Goal: Task Accomplishment & Management: Use online tool/utility

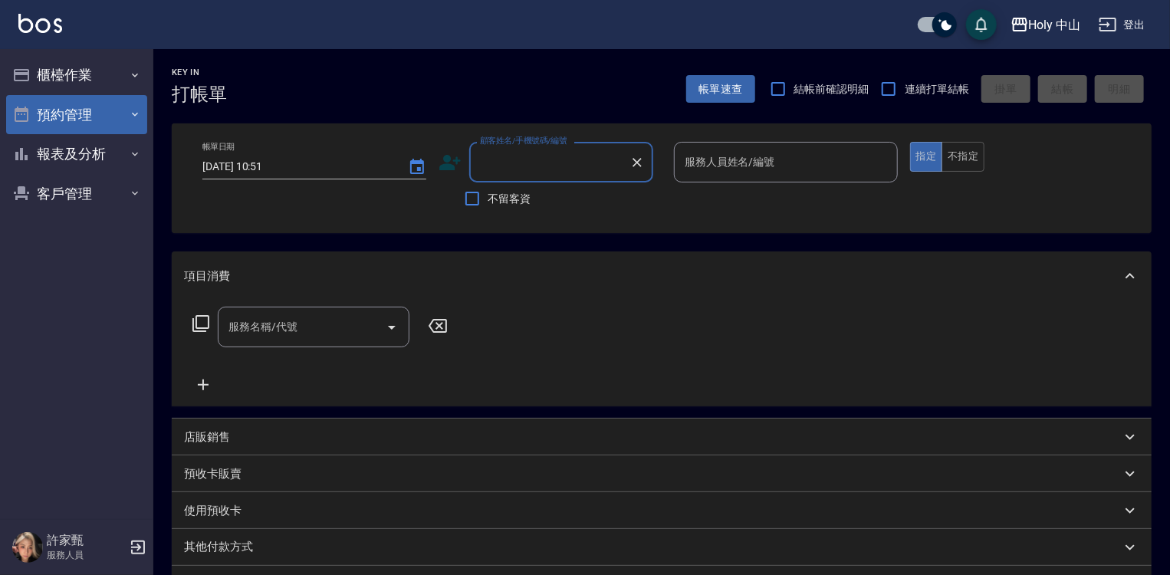
click at [107, 118] on button "預約管理" at bounding box center [76, 115] width 141 height 40
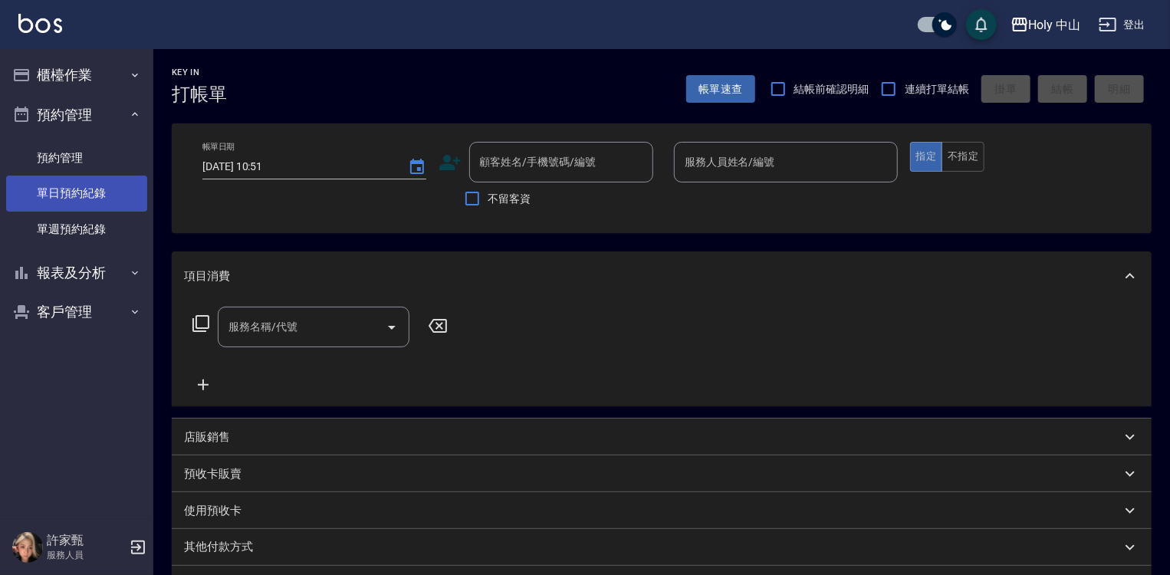
click at [96, 196] on link "單日預約紀錄" at bounding box center [76, 193] width 141 height 35
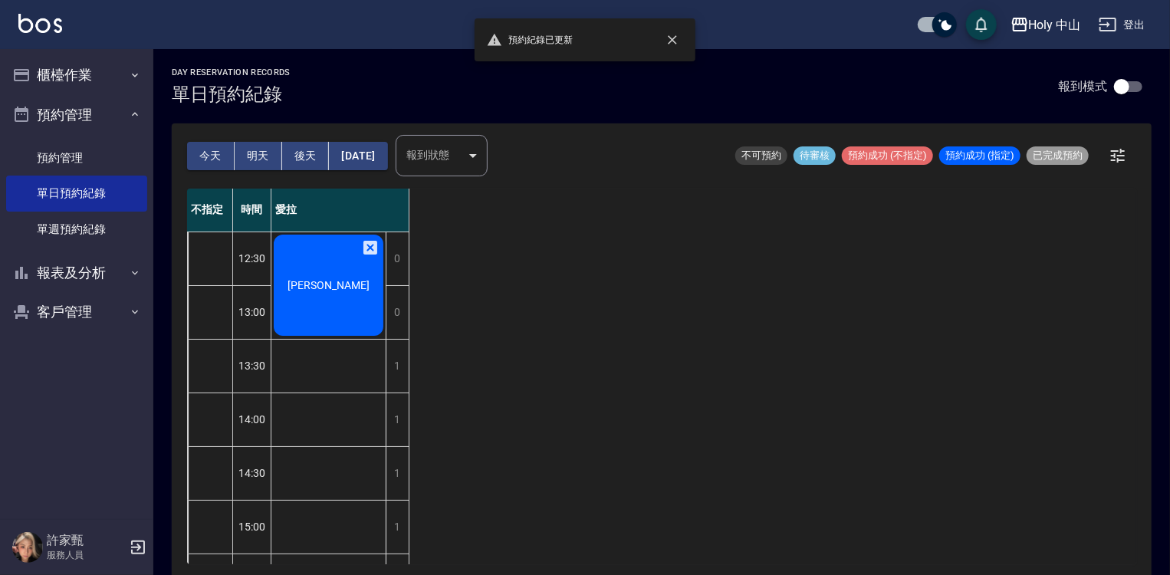
click at [283, 280] on div "[PERSON_NAME]" at bounding box center [328, 285] width 114 height 106
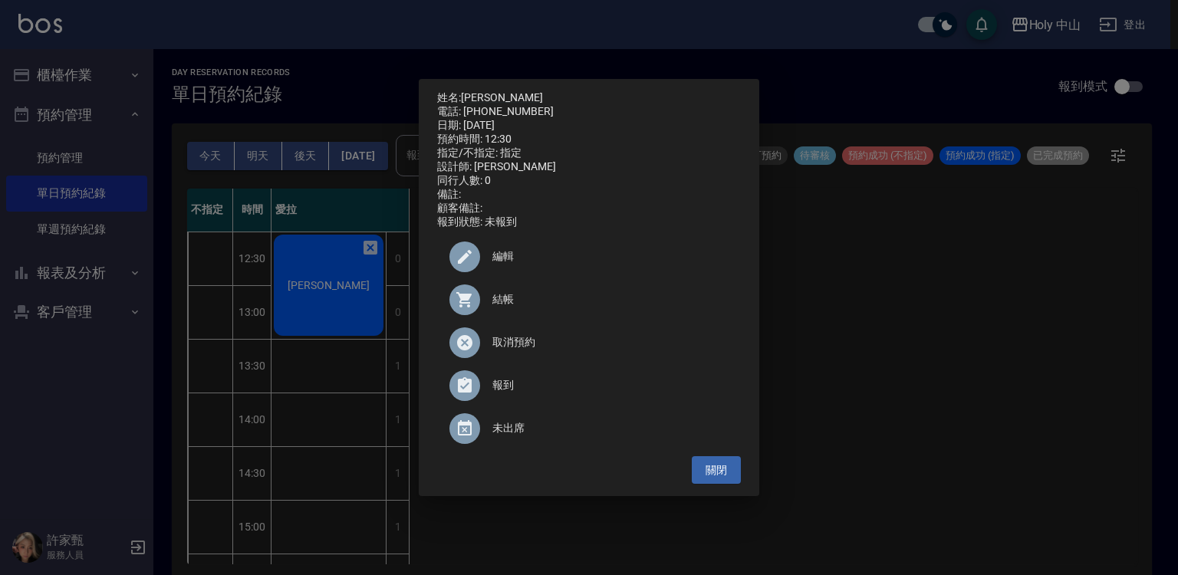
click at [495, 307] on span "結帳" at bounding box center [610, 299] width 236 height 16
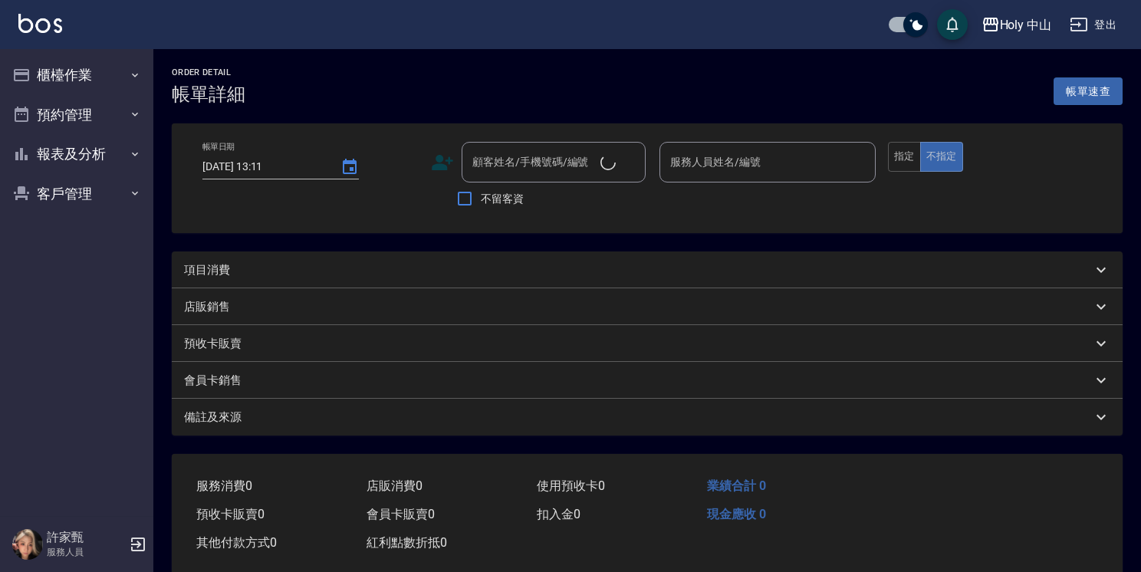
type input "2025/10/09 12:30"
type input "愛拉(無代號)"
type input "陳家弘/0917048889/"
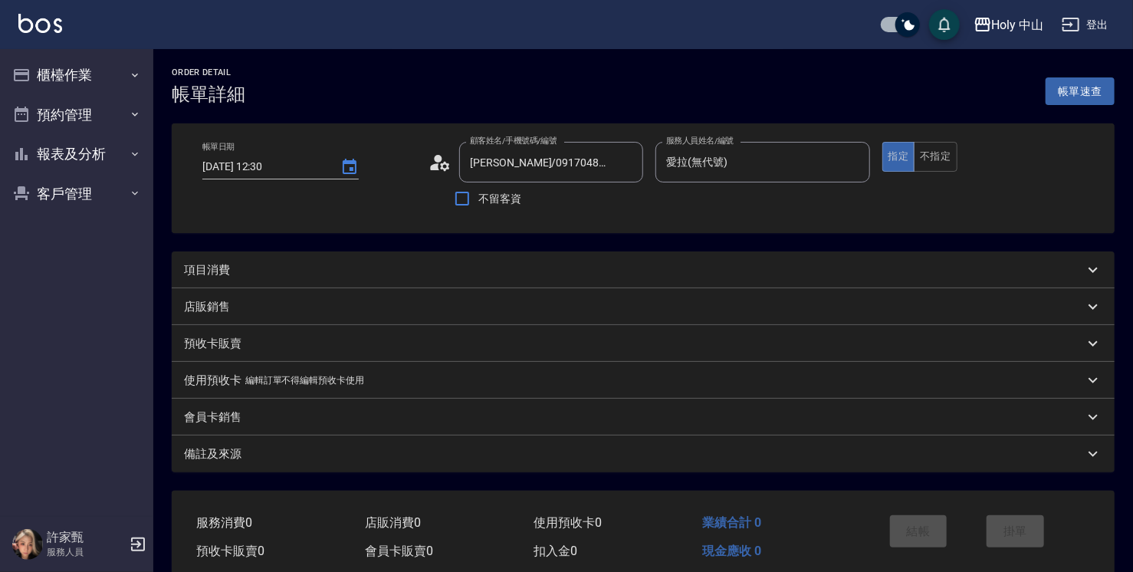
click at [430, 267] on div "項目消費" at bounding box center [634, 270] width 900 height 16
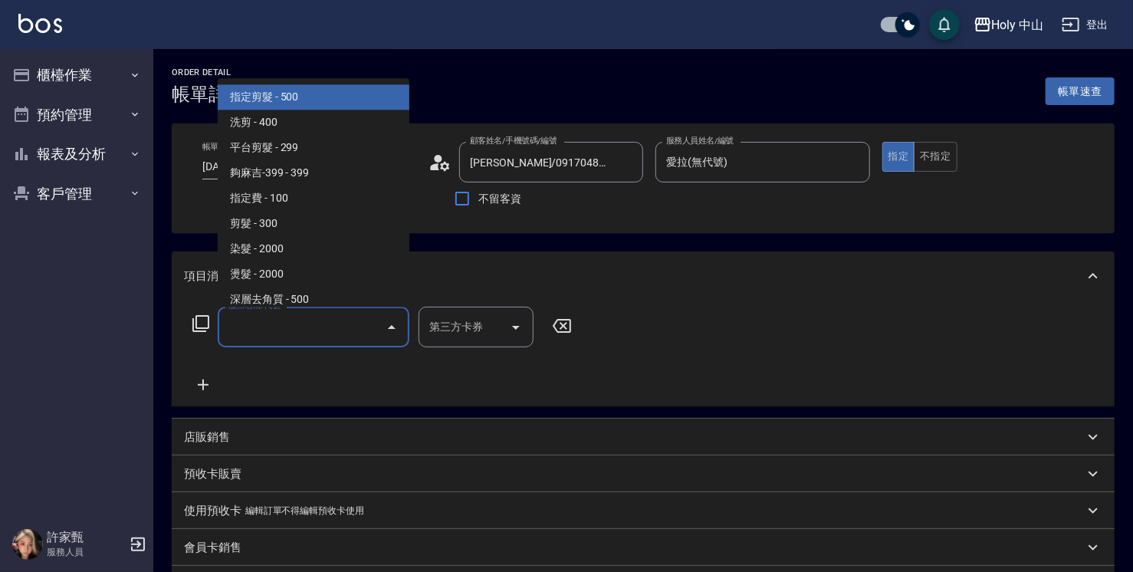
click at [340, 324] on input "服務名稱/代號" at bounding box center [302, 327] width 155 height 27
click at [328, 97] on span "指定剪髮 - 500" at bounding box center [314, 96] width 192 height 25
type input "指定剪髮(1)"
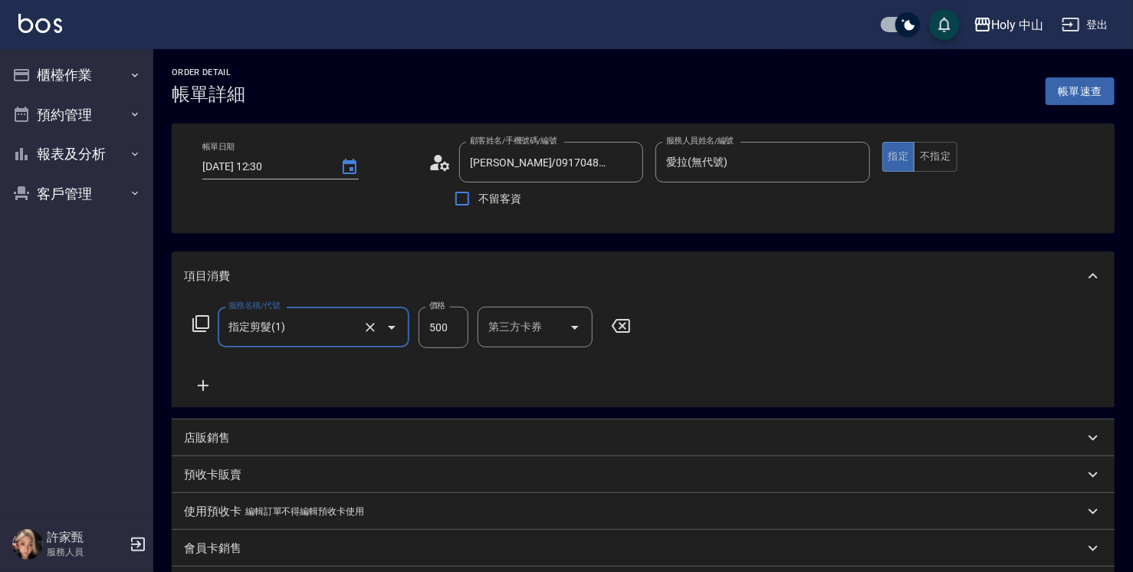
click at [459, 337] on input "500" at bounding box center [444, 327] width 50 height 41
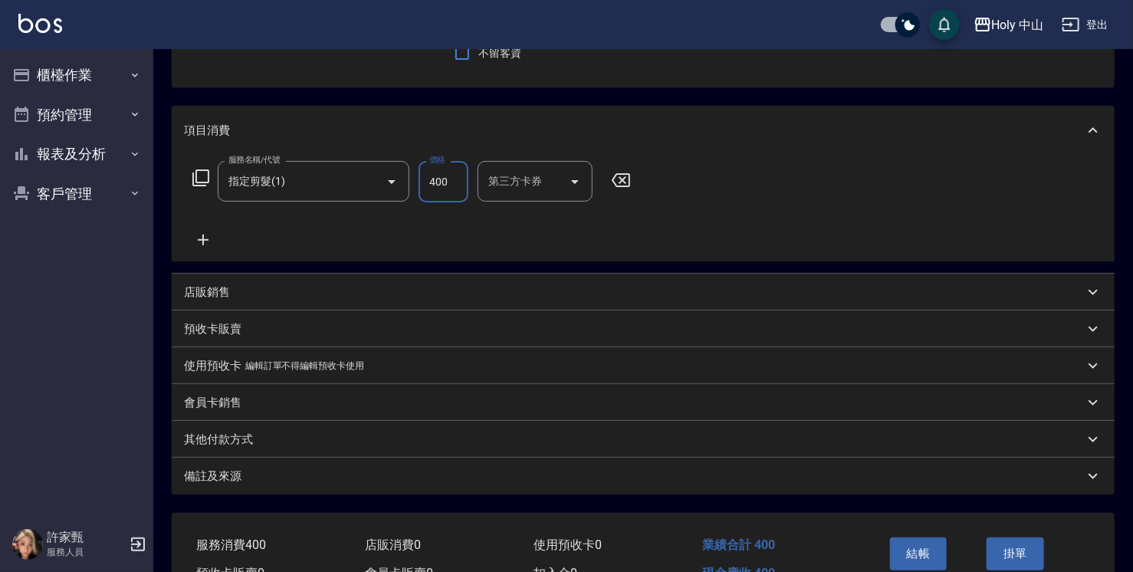
scroll to position [153, 0]
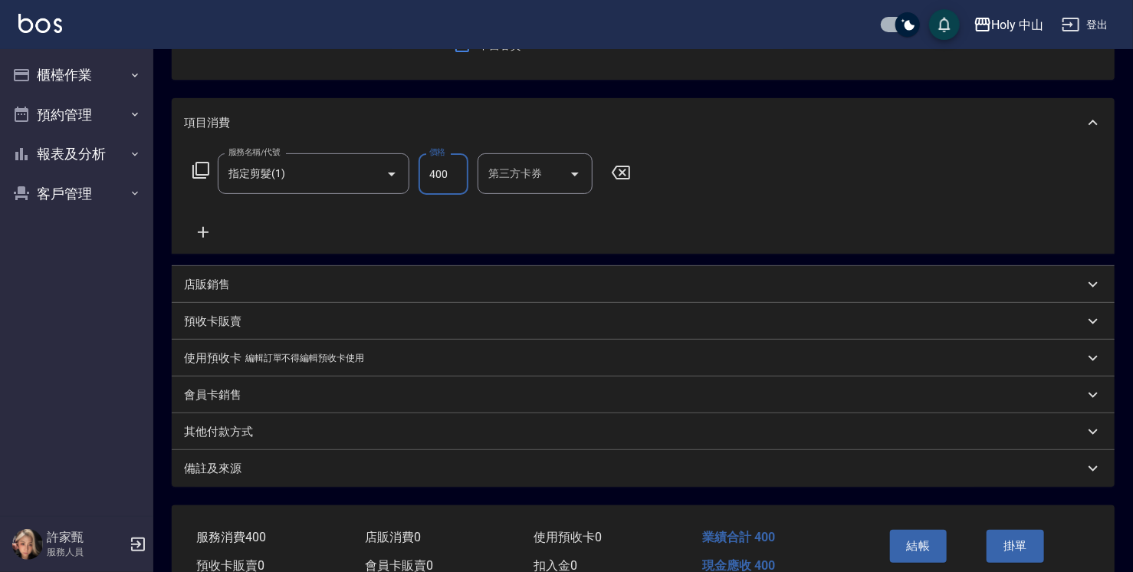
type input "400"
click at [353, 464] on div "備註及來源" at bounding box center [634, 469] width 900 height 16
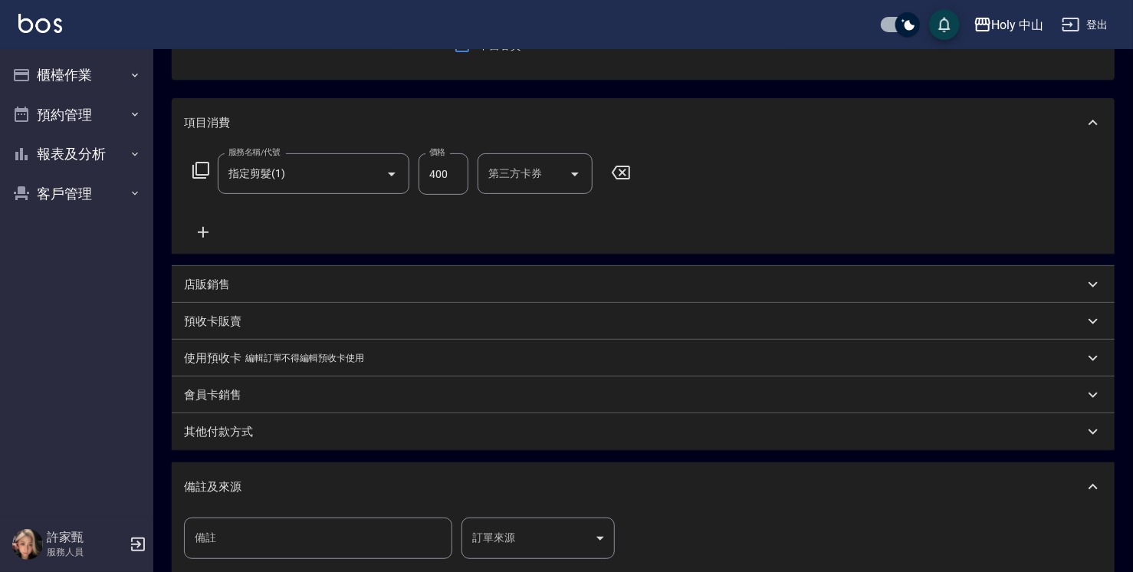
click at [498, 551] on body "Holy 中山 登出 櫃檯作業 打帳單 帳單列表 營業儀表板 現場電腦打卡 預約管理 預約管理 單日預約紀錄 單週預約紀錄 報表及分析 報表目錄 店家日報表 …" at bounding box center [566, 298] width 1133 height 902
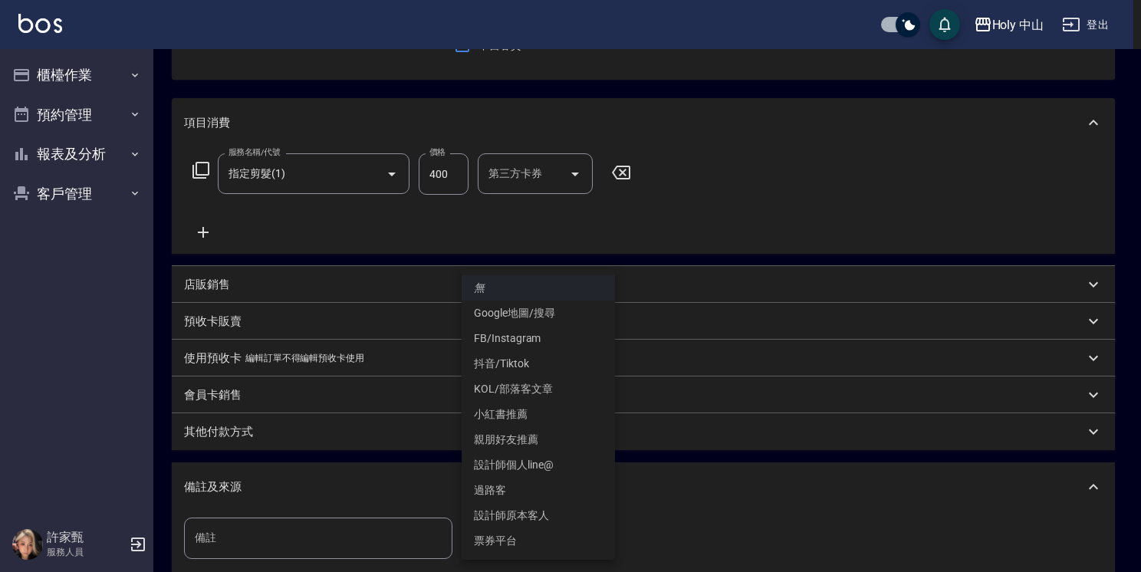
click at [531, 520] on li "設計師原本客人" at bounding box center [538, 515] width 153 height 25
type input "設計師原本客人"
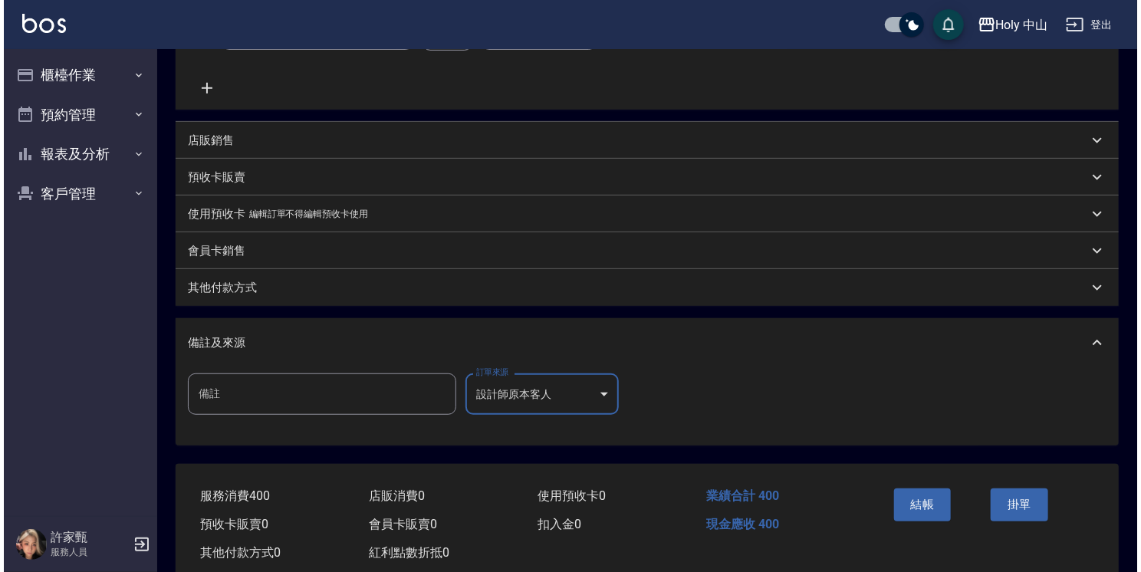
scroll to position [334, 0]
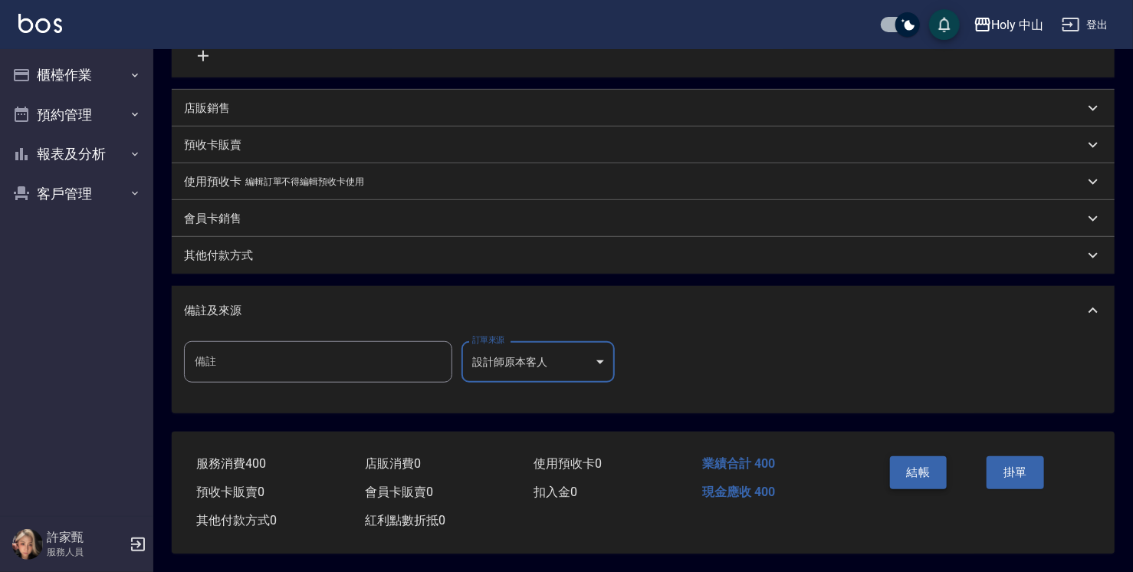
click at [915, 471] on button "結帳" at bounding box center [919, 472] width 58 height 32
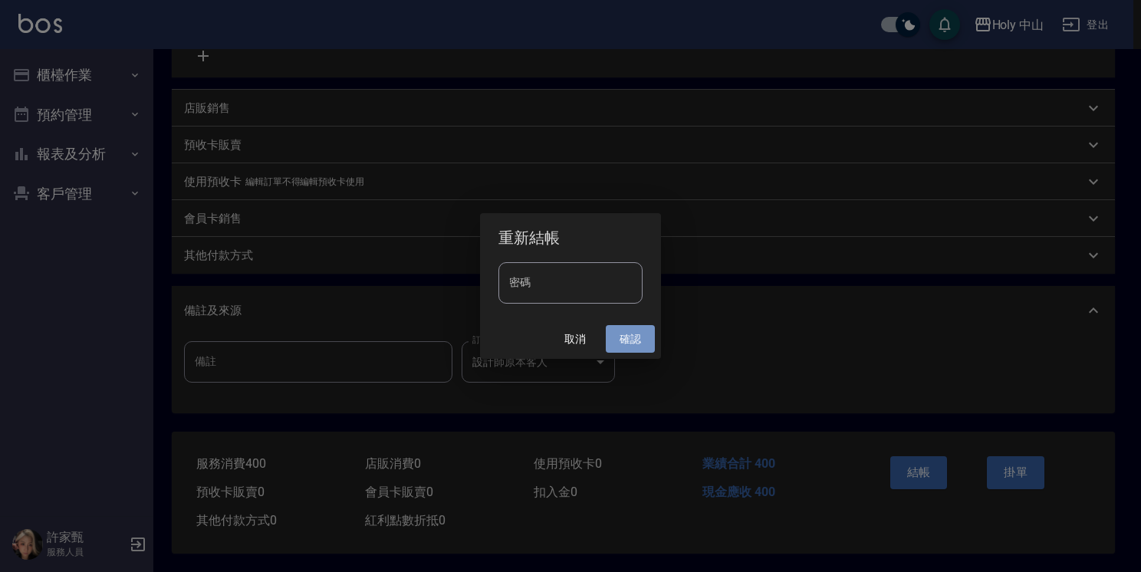
click at [626, 346] on button "確認" at bounding box center [630, 339] width 49 height 28
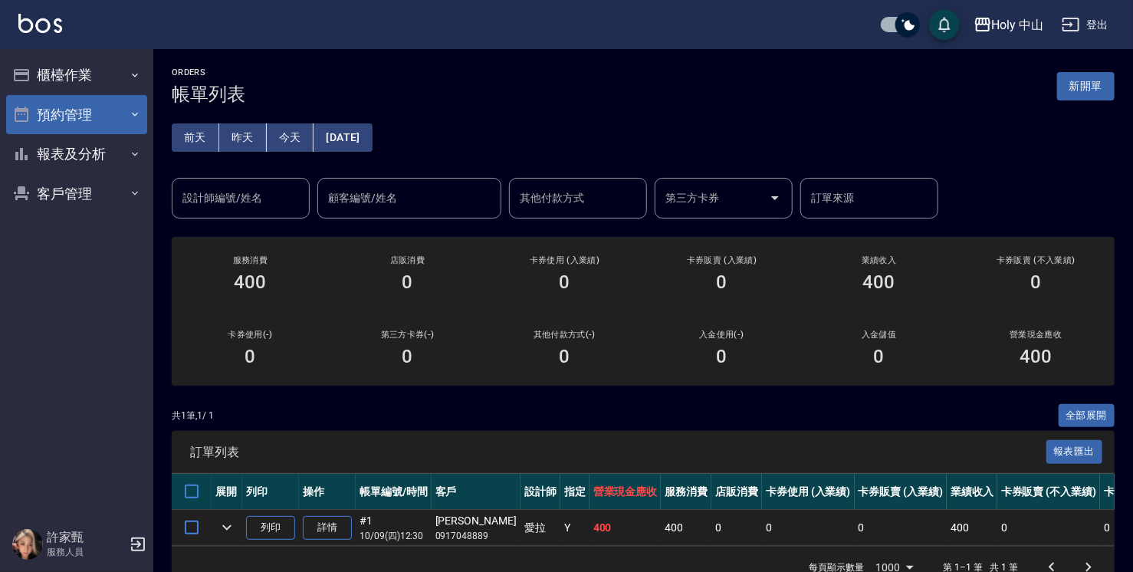
click at [137, 111] on icon "button" at bounding box center [135, 114] width 12 height 12
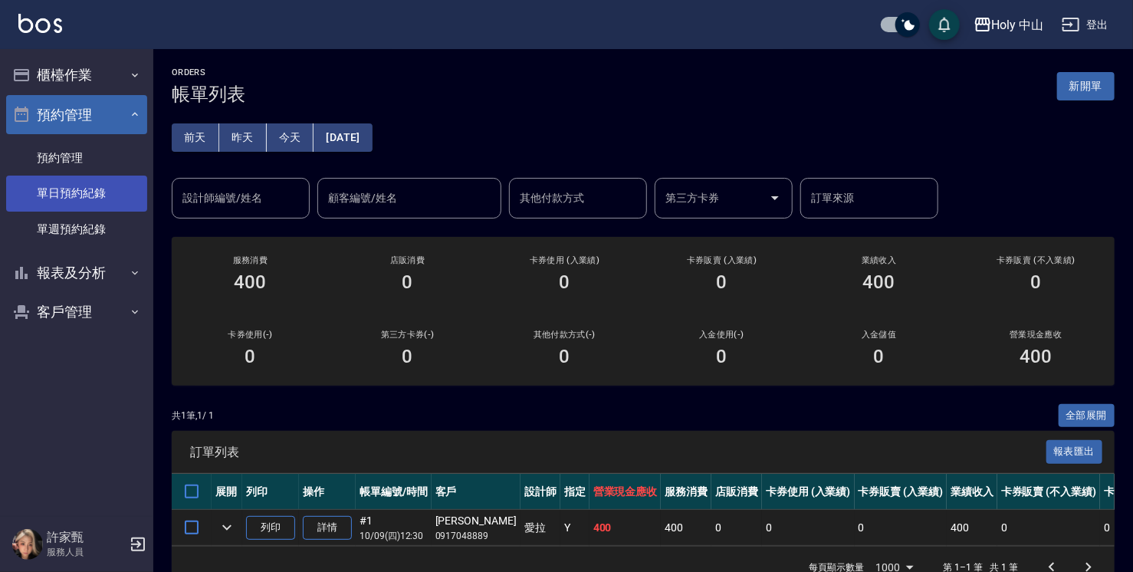
click at [120, 195] on link "單日預約紀錄" at bounding box center [76, 193] width 141 height 35
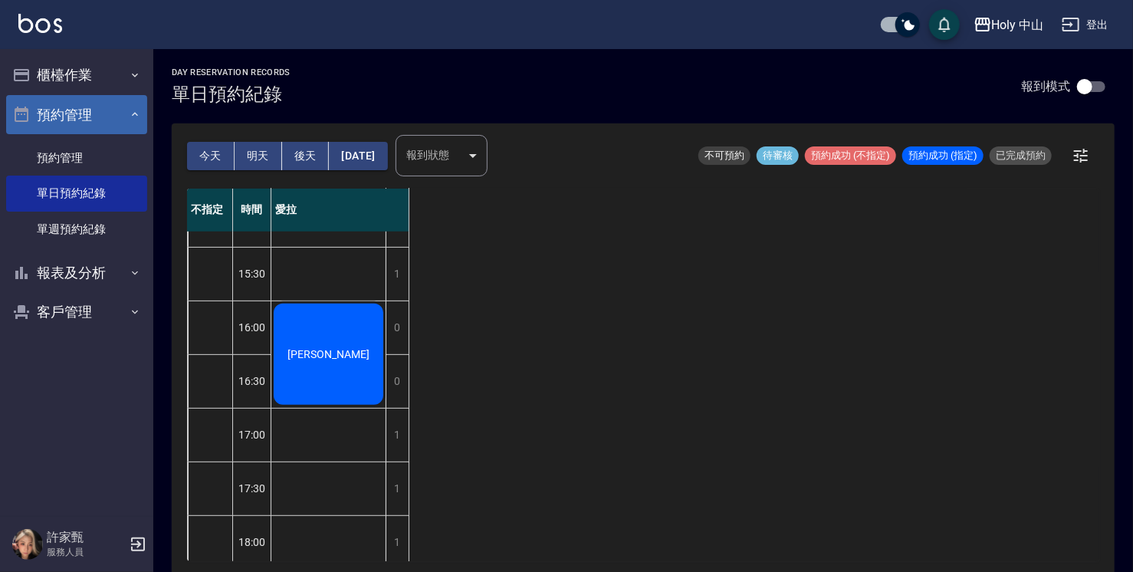
scroll to position [594, 0]
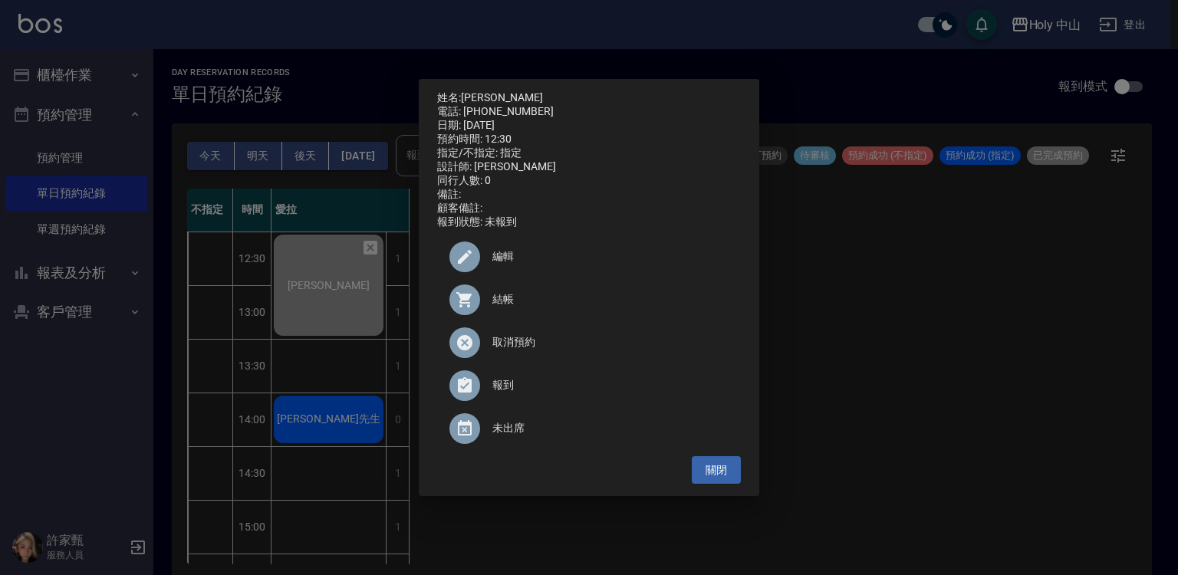
click at [964, 318] on div "姓名: [PERSON_NAME] 電話: [PHONE_NUMBER] 日期: [DATE] 預約時間: 12:30 指定/不指定: 指定 設計師: [PE…" at bounding box center [589, 287] width 1178 height 575
